Goal: Navigation & Orientation: Find specific page/section

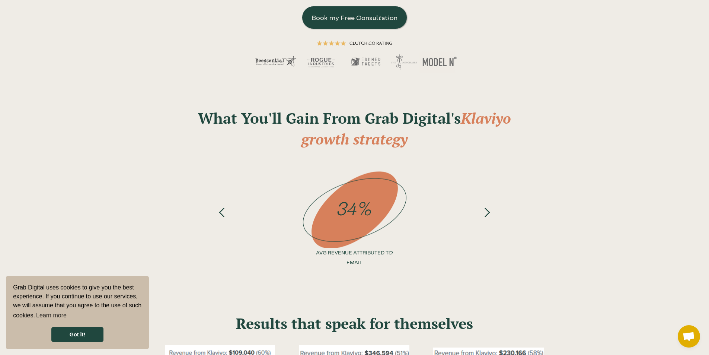
scroll to position [260, 0]
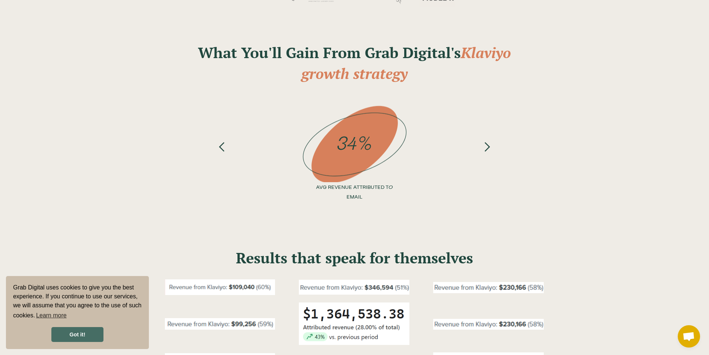
click at [83, 334] on link "Got it!" at bounding box center [77, 334] width 52 height 15
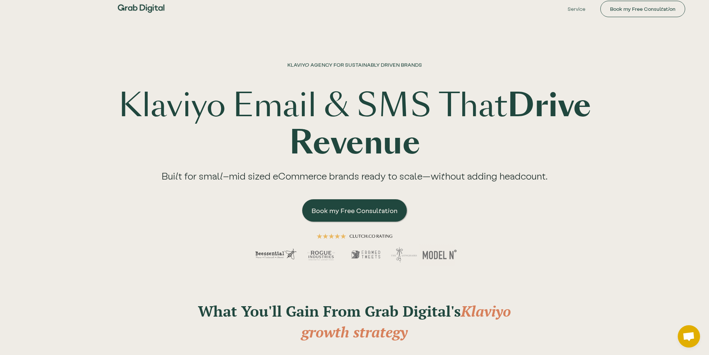
scroll to position [0, 0]
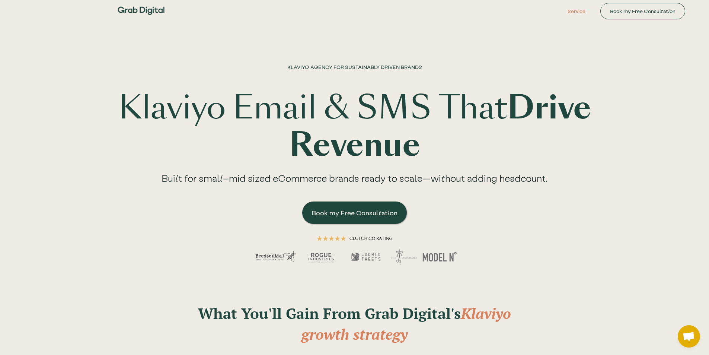
click at [579, 14] on link "Service" at bounding box center [576, 11] width 41 height 22
